Goal: Information Seeking & Learning: Find specific fact

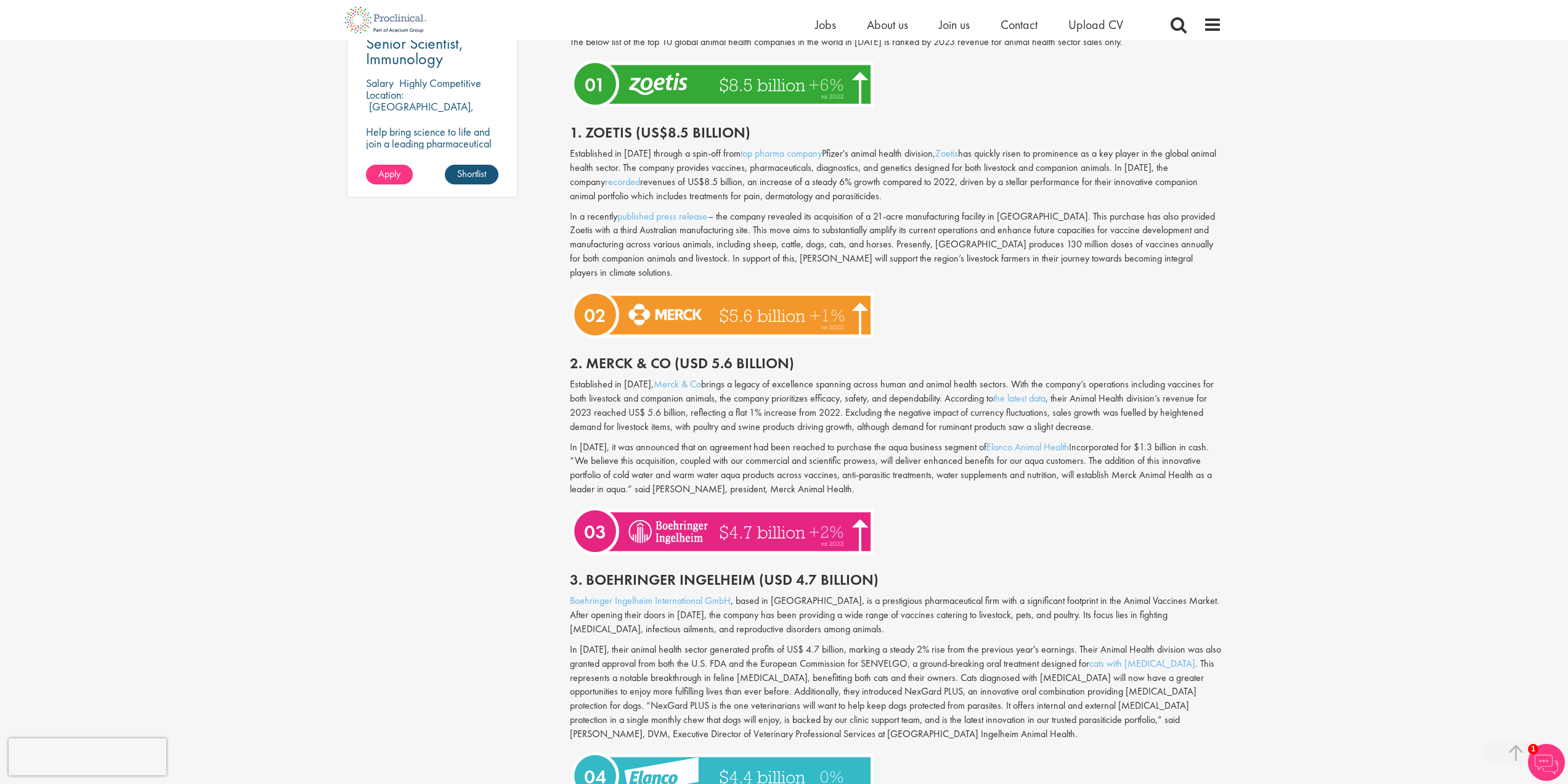
scroll to position [924, 0]
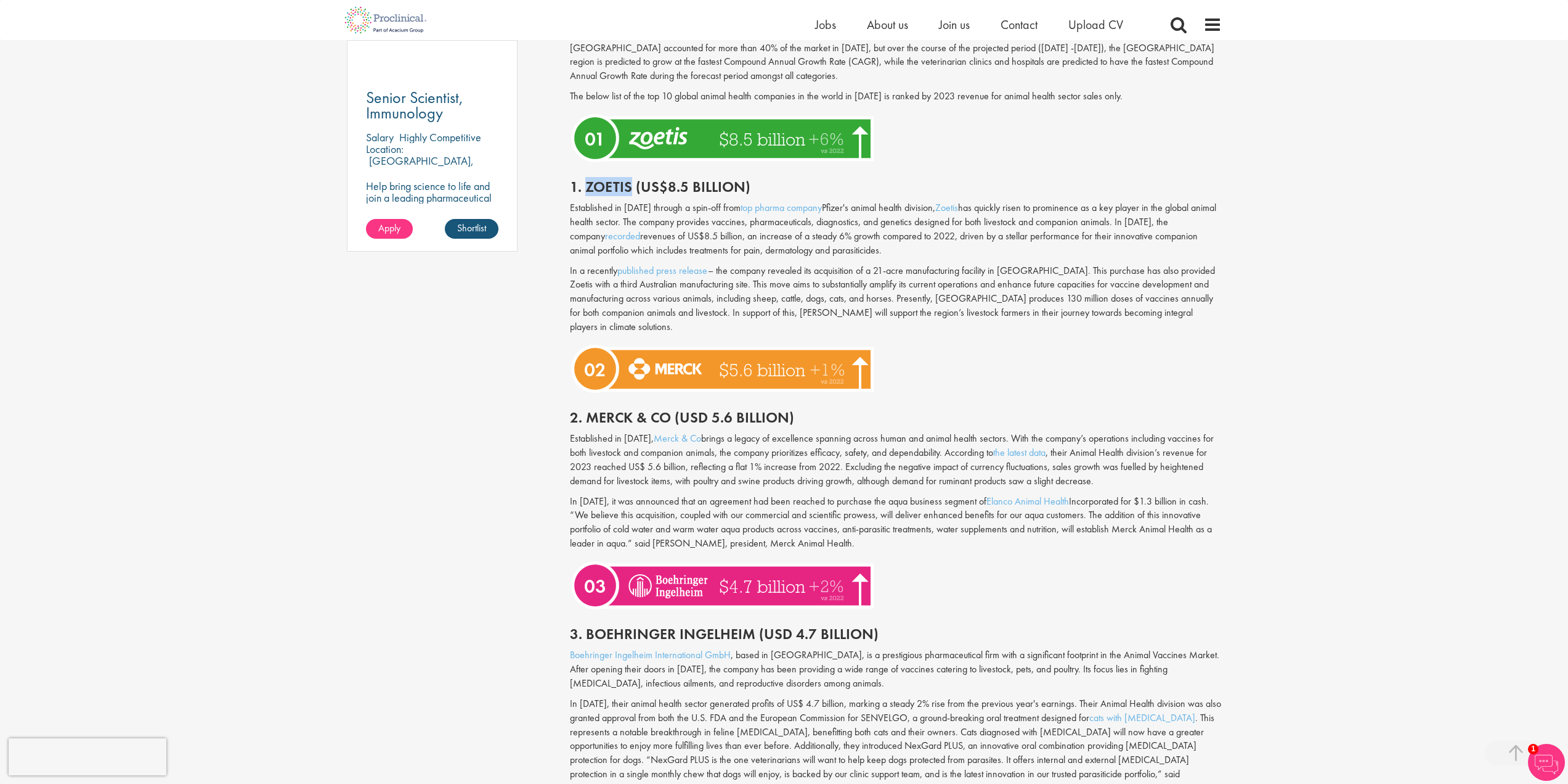
drag, startPoint x: 631, startPoint y: 184, endPoint x: 588, endPoint y: 181, distance: 43.1
click at [588, 181] on h2 "1. Zoetis (US$8.5 billion)" at bounding box center [895, 186] width 652 height 16
copy h2 "Zoetis"
drag, startPoint x: 586, startPoint y: 619, endPoint x: 753, endPoint y: 624, distance: 167.1
click at [753, 625] on h2 "3. Boehringer Ingelheim (USD 4.7 Billion)" at bounding box center [895, 633] width 652 height 16
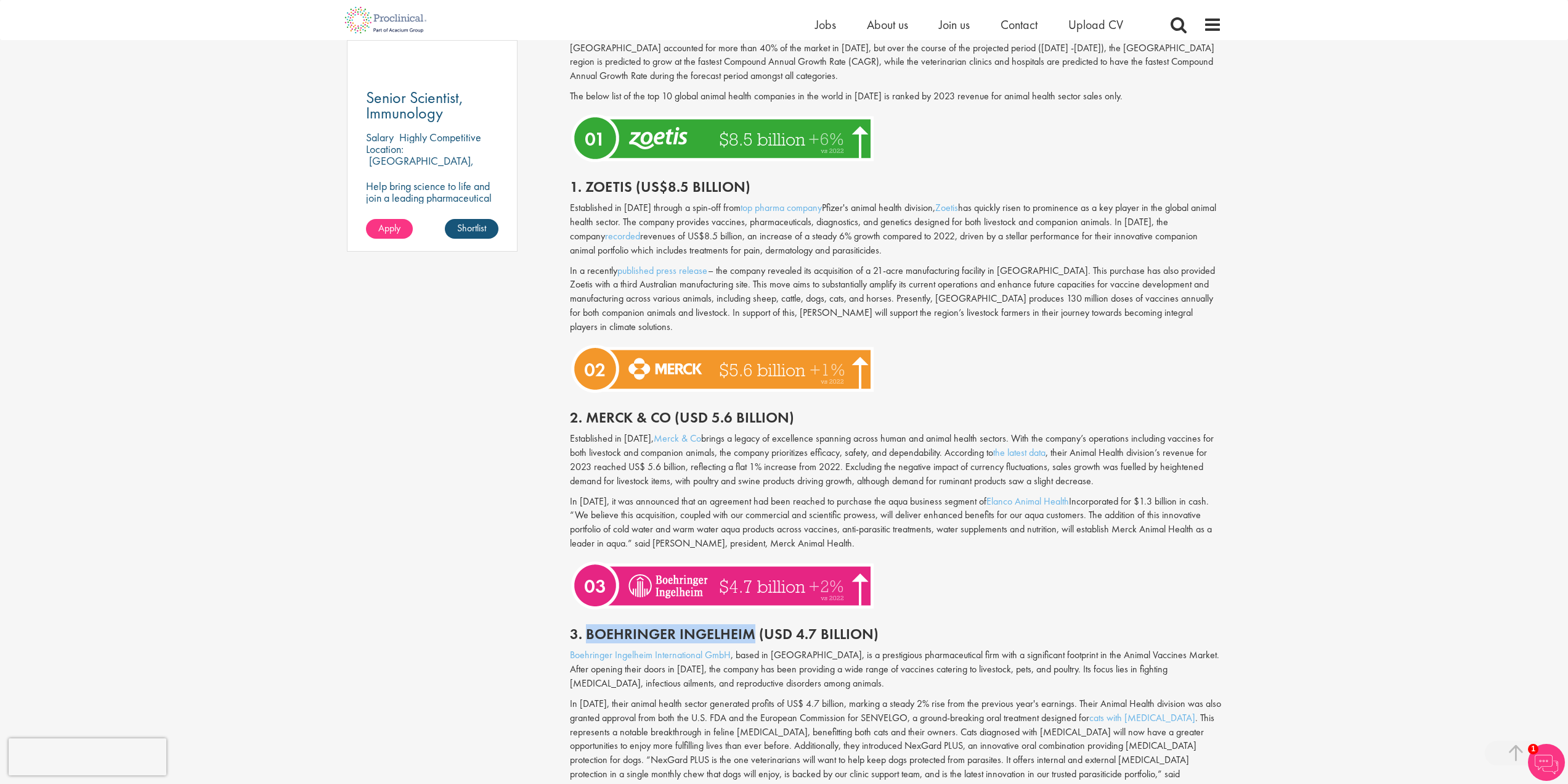
copy h2 "Boehringer Ingelheim"
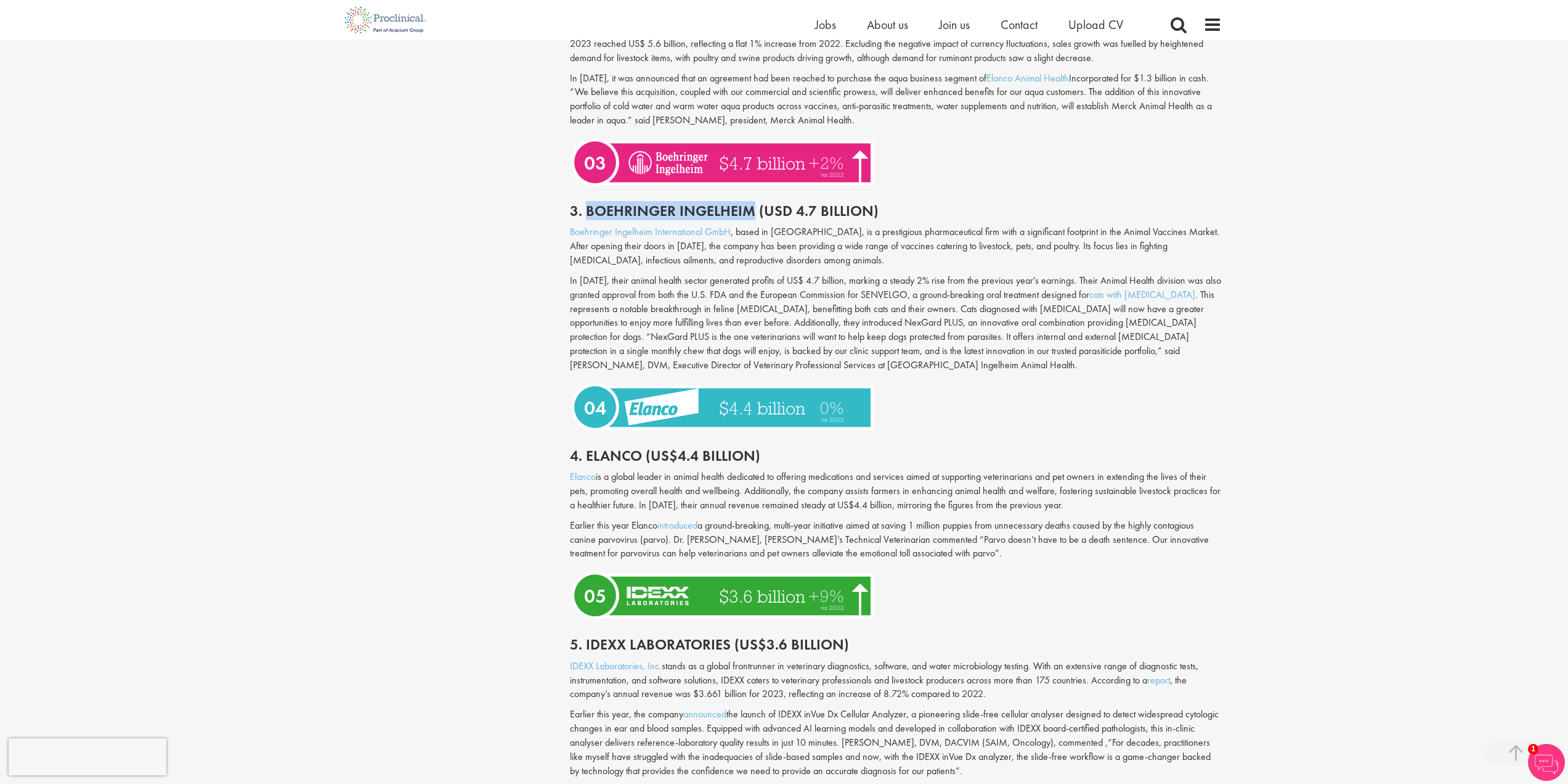
scroll to position [1356, 0]
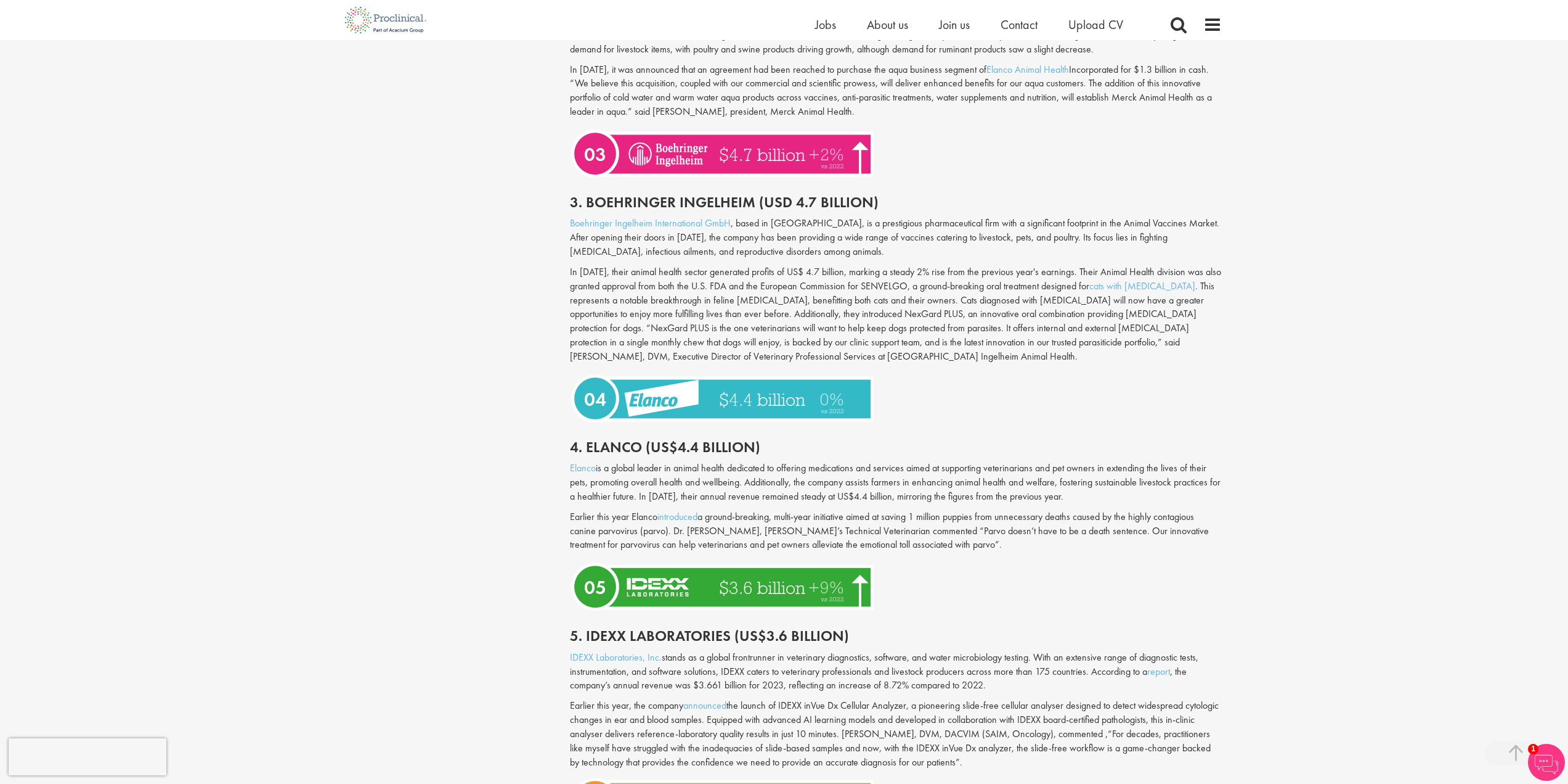
click at [592, 439] on h2 "4. Elanco (US$4.4 billion)" at bounding box center [895, 447] width 652 height 16
click at [580, 439] on h2 "4. Elanco (US$4.4 billion)" at bounding box center [895, 447] width 652 height 16
drag, startPoint x: 583, startPoint y: 433, endPoint x: 640, endPoint y: 432, distance: 57.0
click at [640, 439] on h2 "4. Elanco (US$4.4 billion)" at bounding box center [895, 447] width 652 height 16
copy h2 "Elanco"
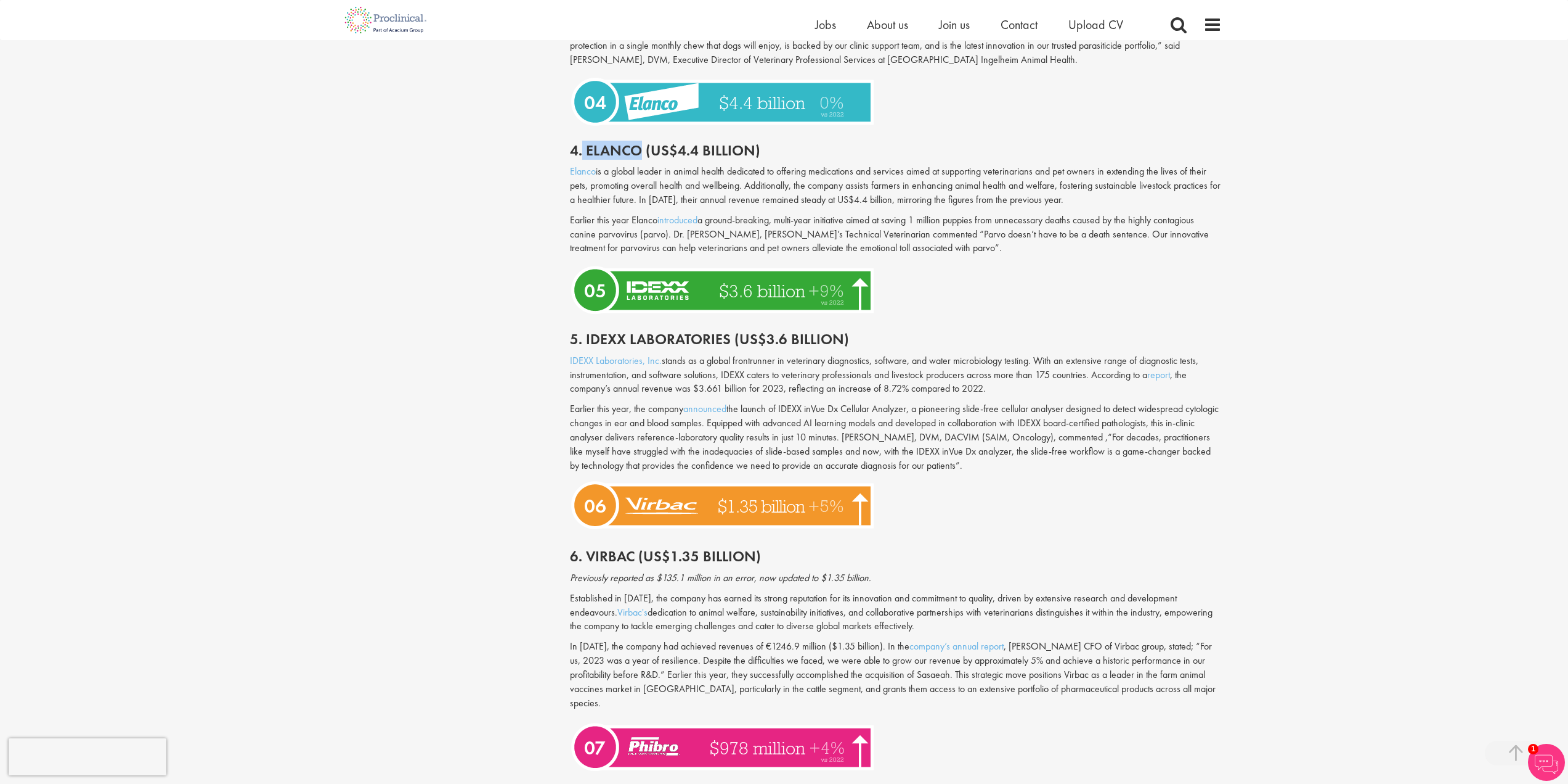
scroll to position [1788, 0]
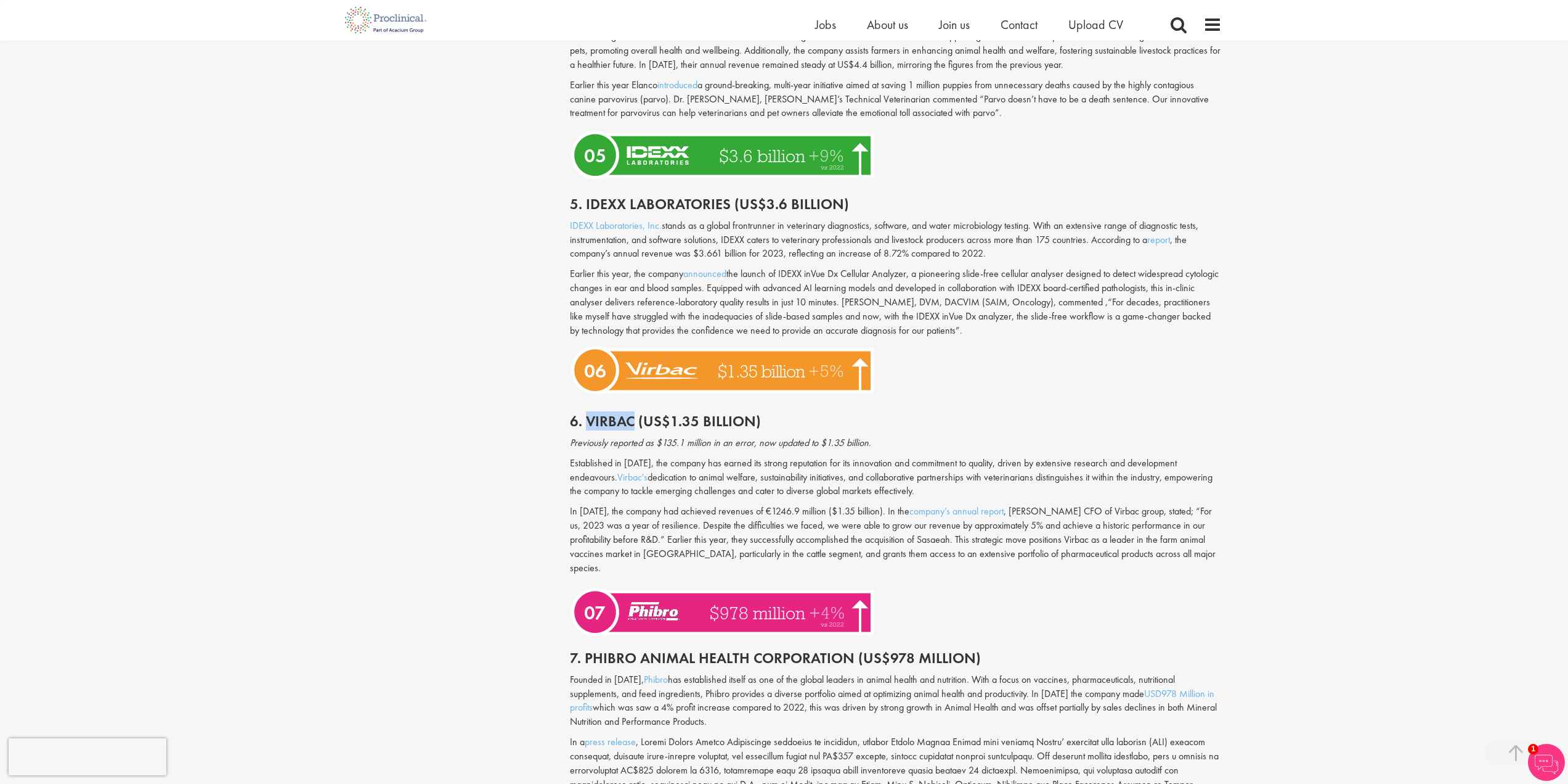
drag, startPoint x: 587, startPoint y: 407, endPoint x: 634, endPoint y: 413, distance: 47.4
click at [634, 413] on h2 "6. Virbac (US$1.35 billion)" at bounding box center [895, 420] width 652 height 16
copy h2 "Virbac"
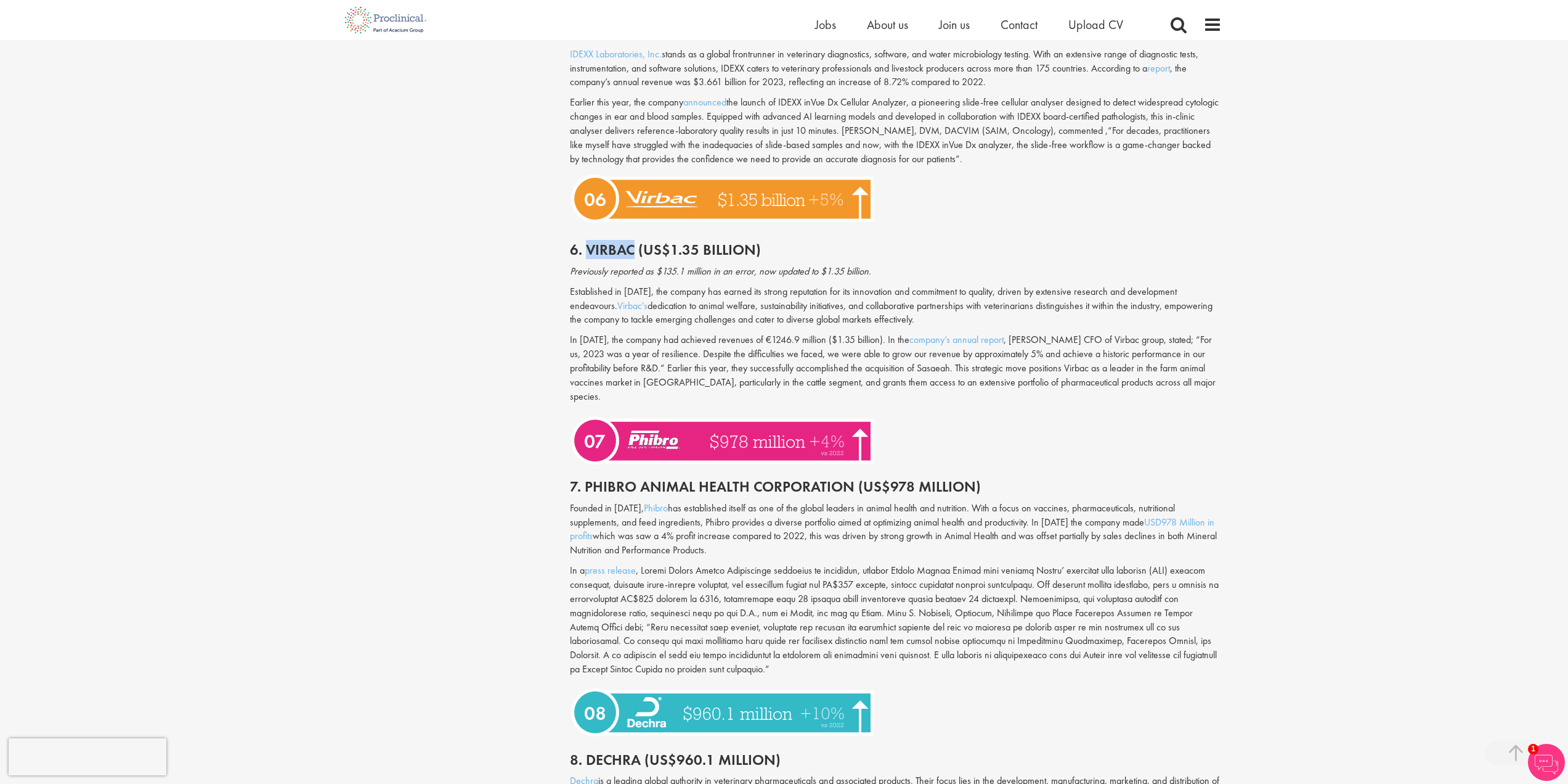
scroll to position [2158, 0]
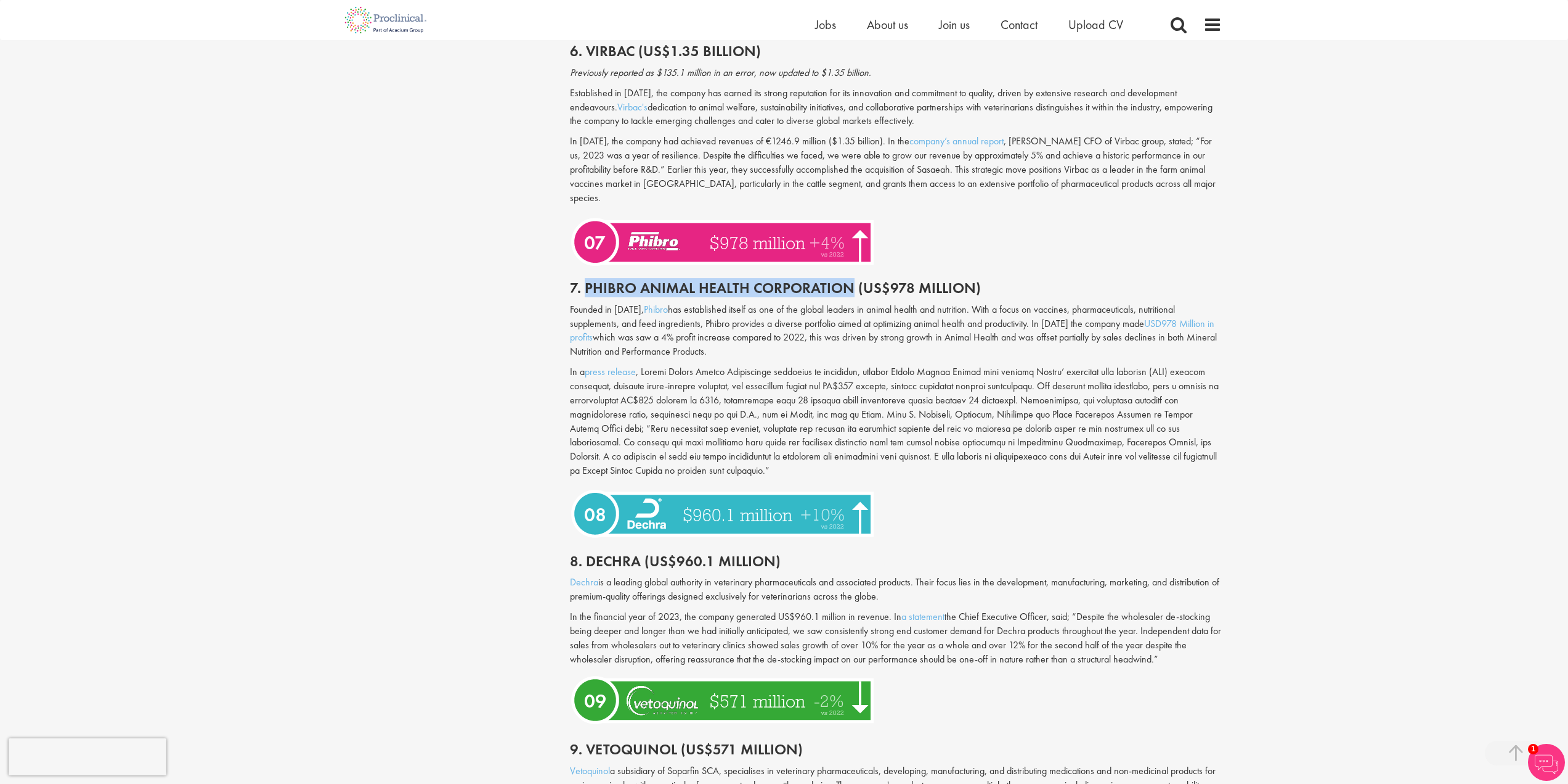
drag, startPoint x: 585, startPoint y: 263, endPoint x: 847, endPoint y: 251, distance: 262.3
click at [852, 280] on h2 "7. Phibro Animal Health Corporation (US$978 Million)" at bounding box center [895, 288] width 652 height 16
copy h2 "Phibro Animal Health Corporation"
drag, startPoint x: 587, startPoint y: 527, endPoint x: 636, endPoint y: 532, distance: 49.3
click at [636, 553] on h2 "8. Dechra (US$960.1 million)" at bounding box center [895, 561] width 652 height 16
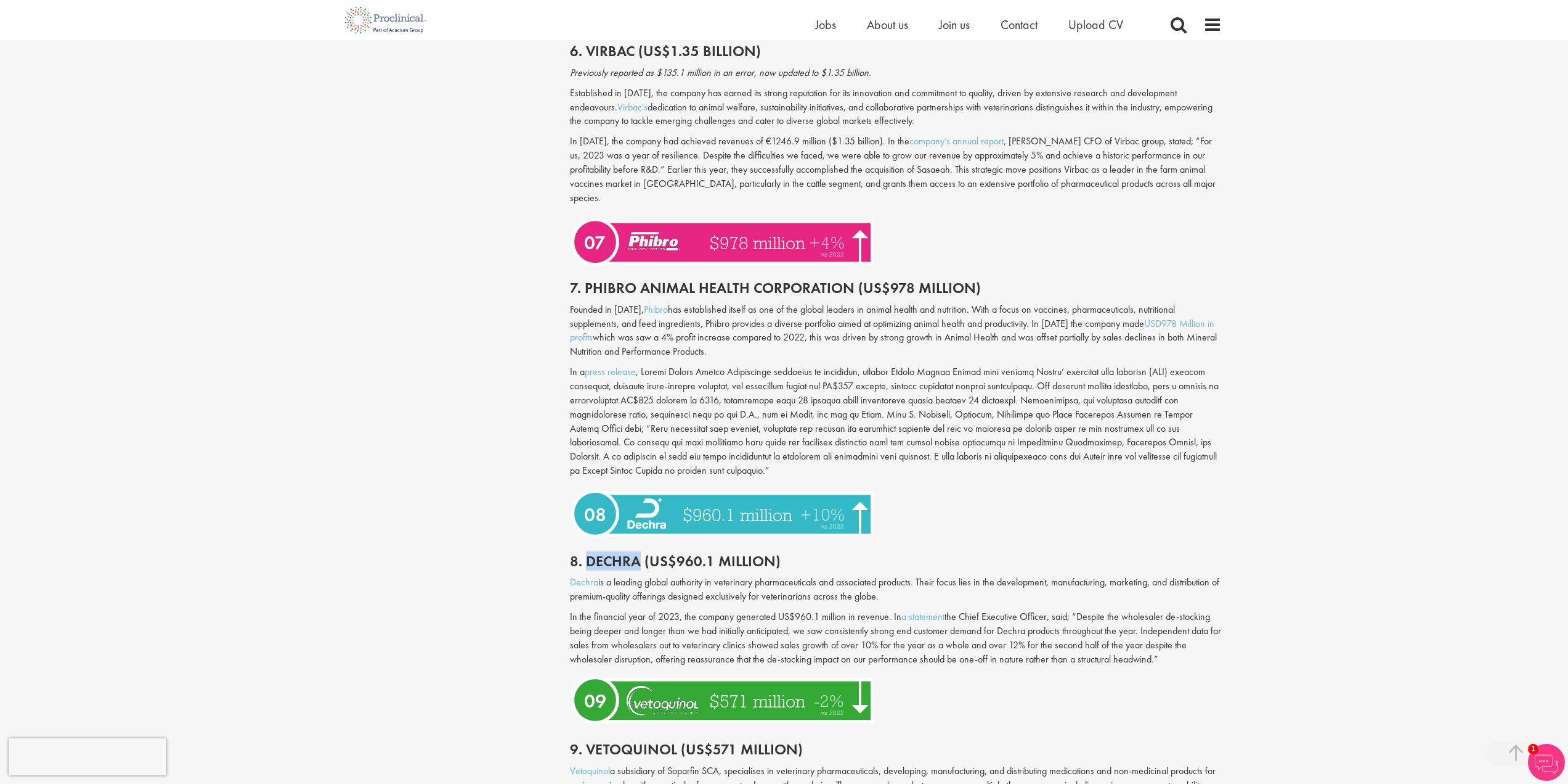
copy h2 "Dechra"
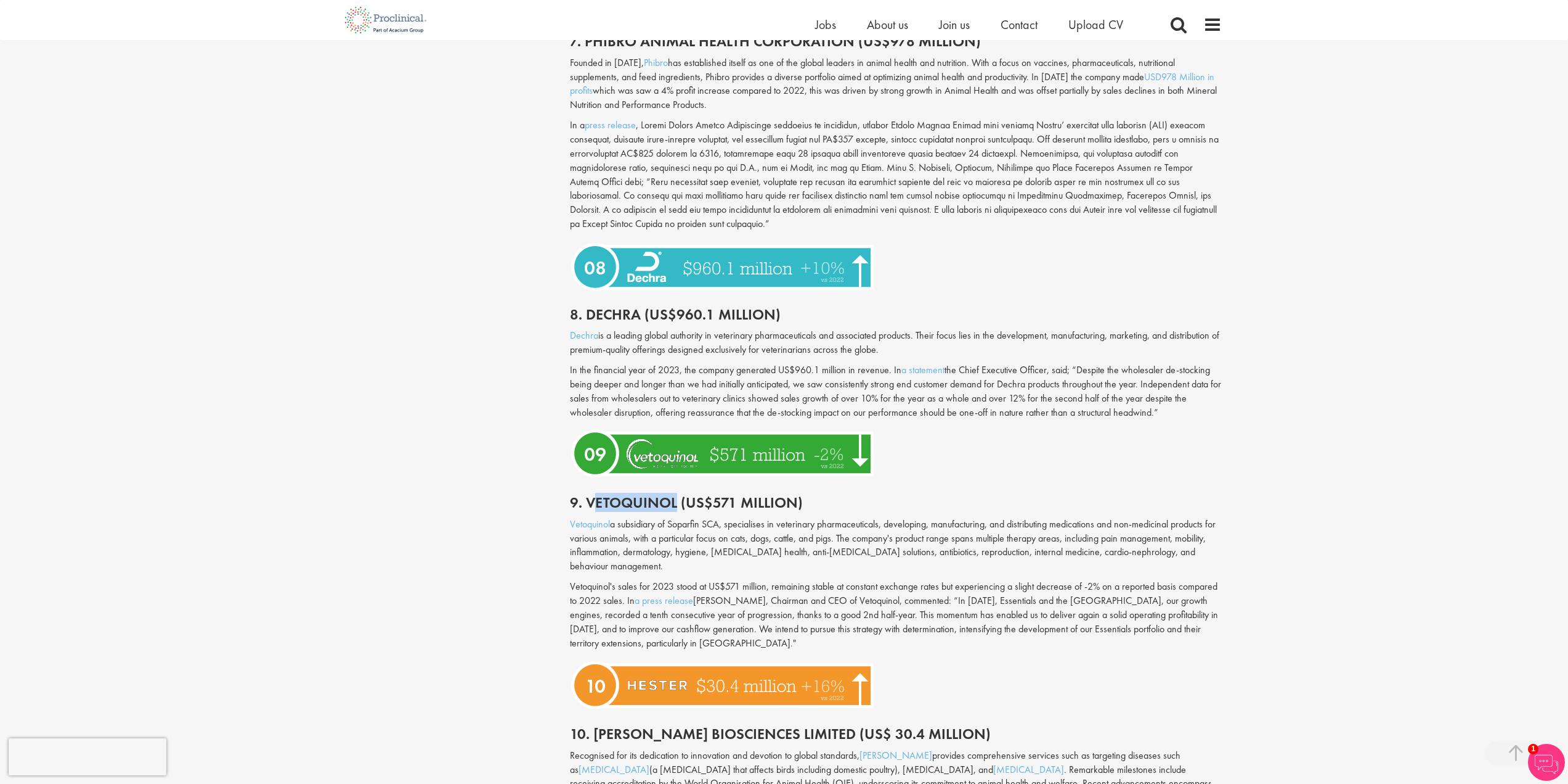
drag, startPoint x: 673, startPoint y: 475, endPoint x: 590, endPoint y: 479, distance: 83.1
click at [590, 495] on h2 "9. Vetoquinol (US$571 million)" at bounding box center [895, 502] width 652 height 16
drag, startPoint x: 589, startPoint y: 476, endPoint x: 674, endPoint y: 473, distance: 85.1
click at [674, 495] on h2 "9. Vetoquinol (US$571 million)" at bounding box center [895, 502] width 652 height 16
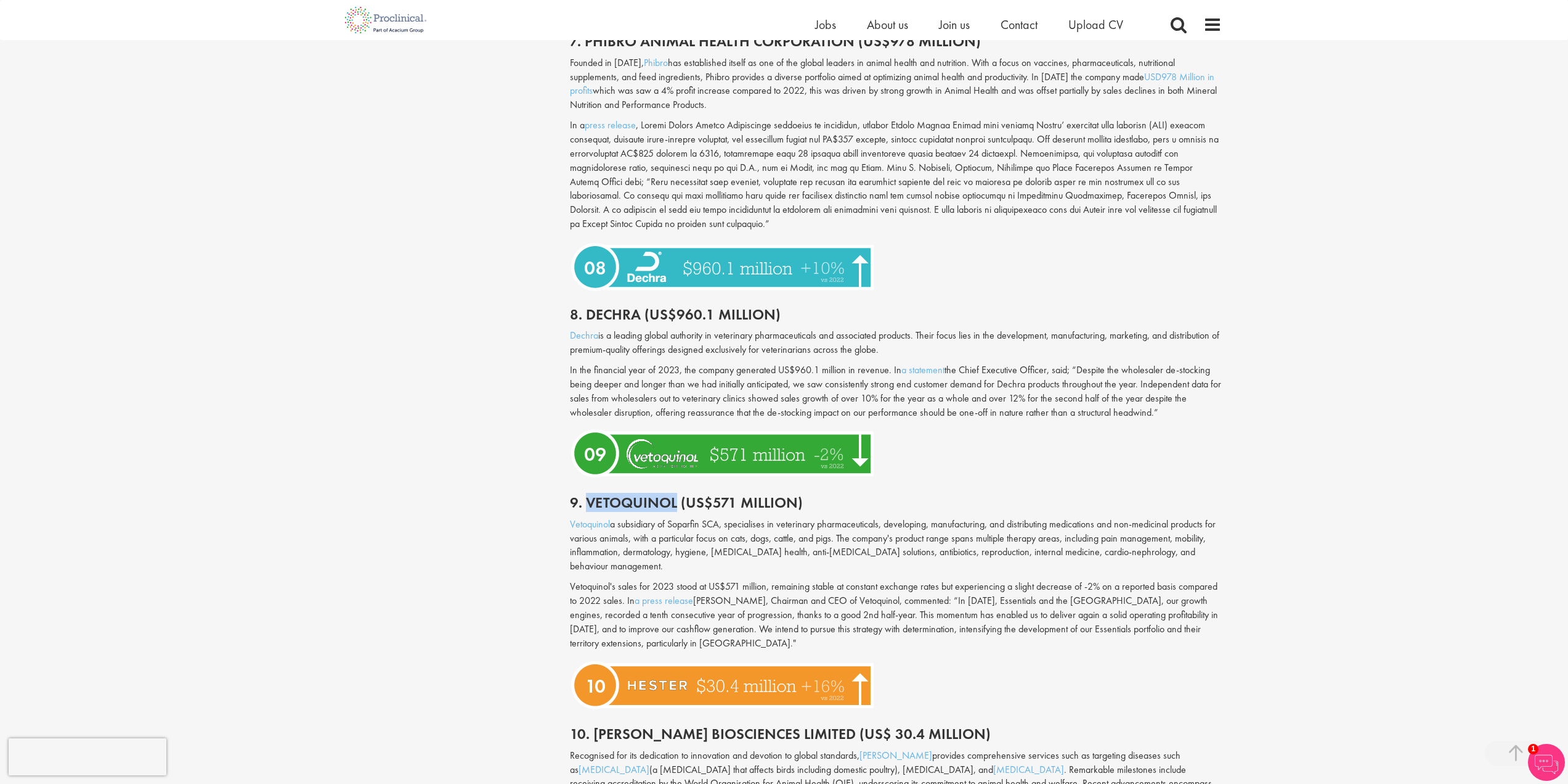
copy h2 "Vetoquinol"
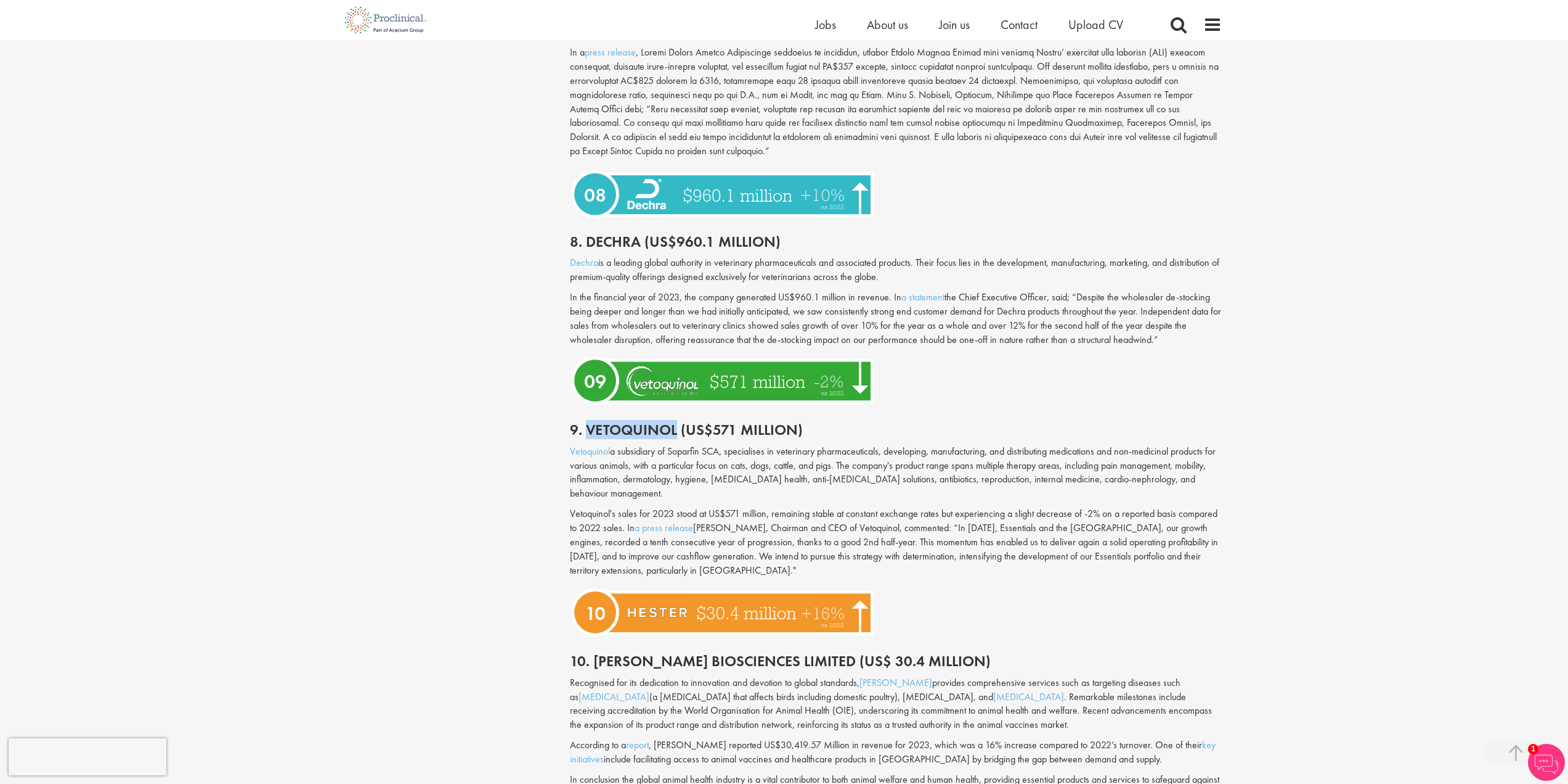
scroll to position [2589, 0]
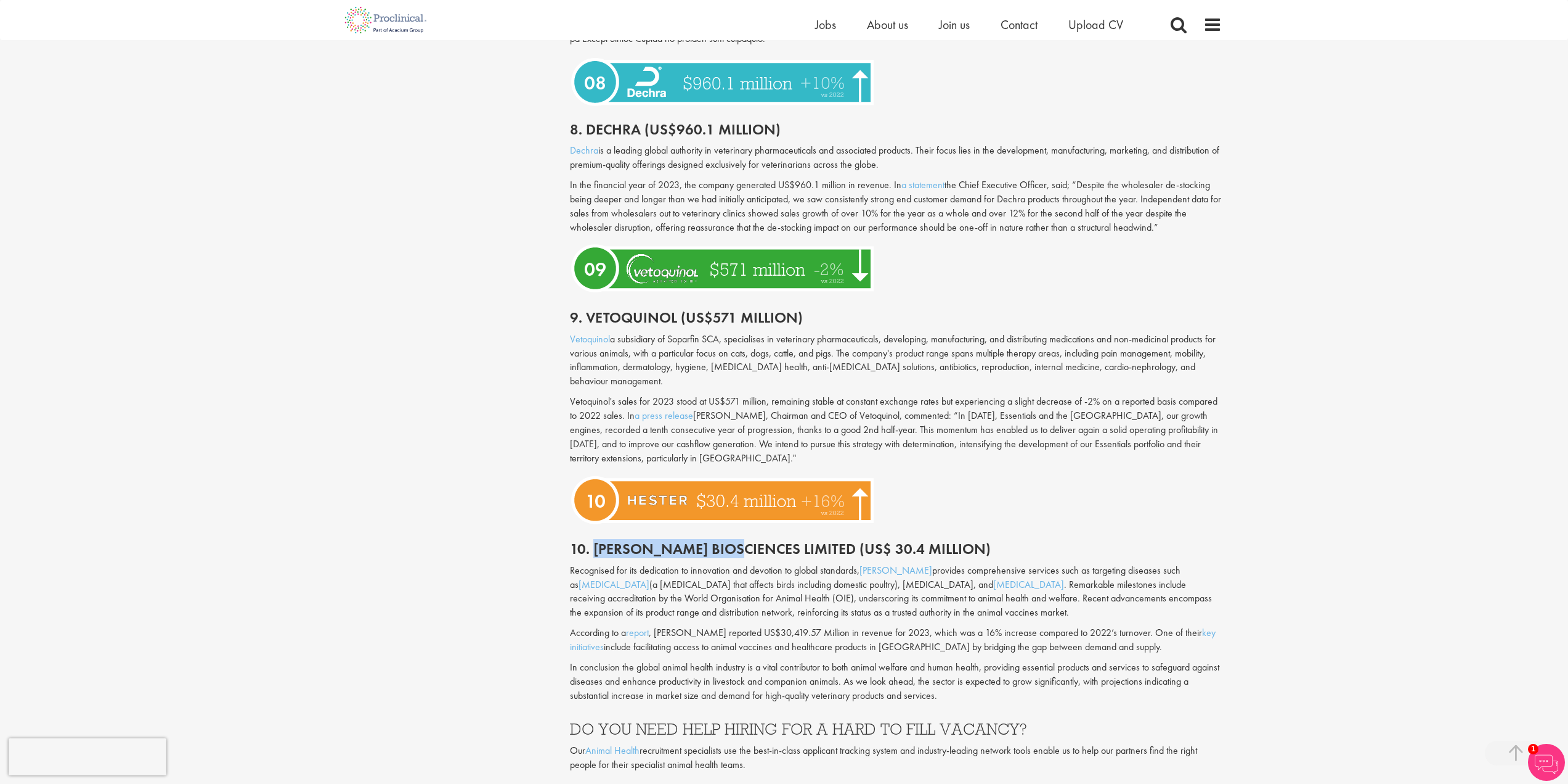
drag, startPoint x: 602, startPoint y: 519, endPoint x: 732, endPoint y: 525, distance: 130.1
click at [732, 541] on h2 "10. [PERSON_NAME] Biosciences Limited (US$ 30.4 million)" at bounding box center [895, 549] width 652 height 16
copy h2 "[PERSON_NAME] Biosciences"
